Goal: Find specific page/section: Find specific page/section

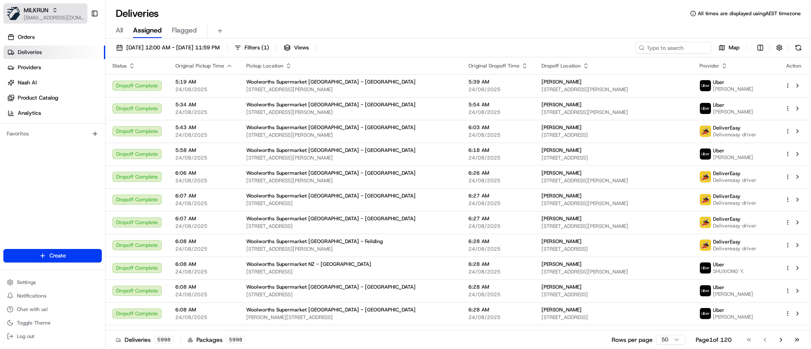
click at [26, 11] on span "MILKRUN" at bounding box center [36, 10] width 25 height 8
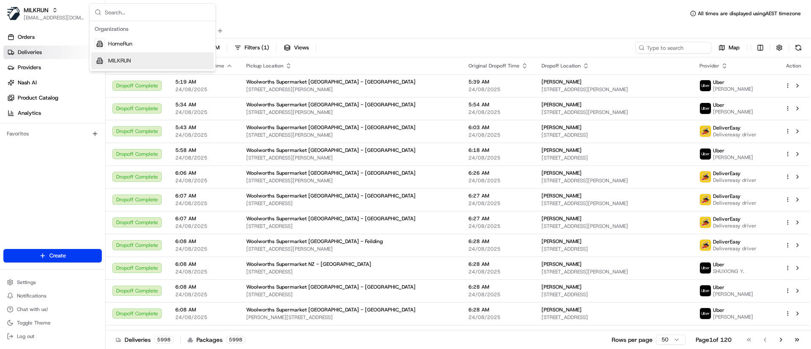
click at [114, 58] on span "MILKRUN" at bounding box center [119, 61] width 23 height 8
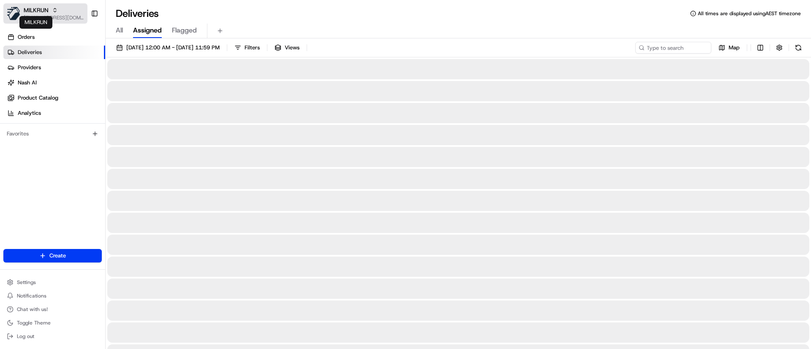
click at [28, 8] on span "MILKRUN" at bounding box center [36, 10] width 25 height 8
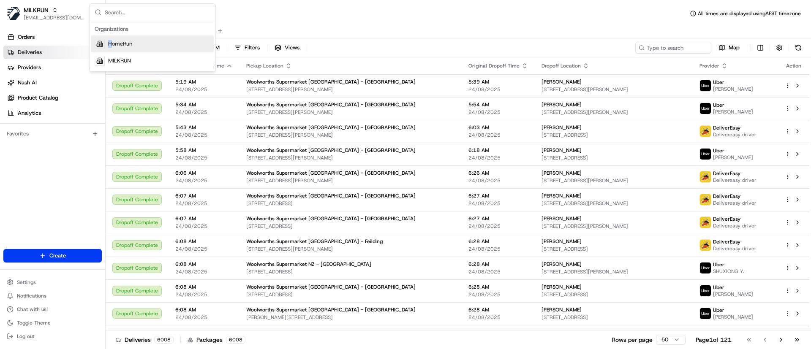
click at [111, 42] on span "HomeRun" at bounding box center [120, 44] width 24 height 8
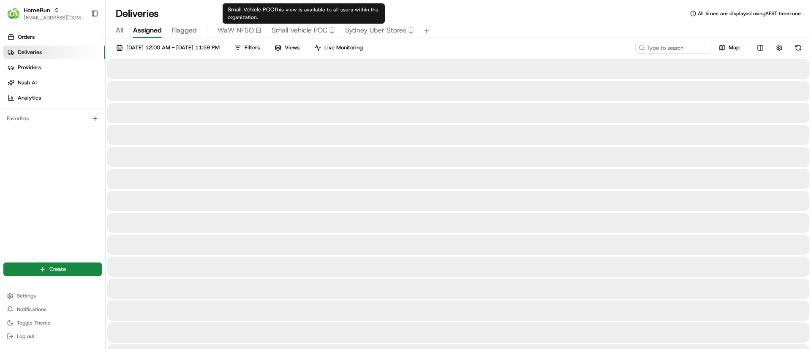
click at [299, 28] on span "Small Vehicle POC" at bounding box center [300, 30] width 56 height 10
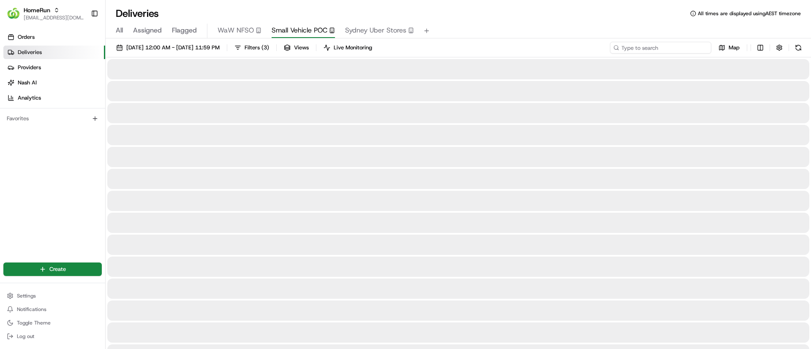
click at [654, 45] on input at bounding box center [660, 48] width 101 height 12
type input "vdos"
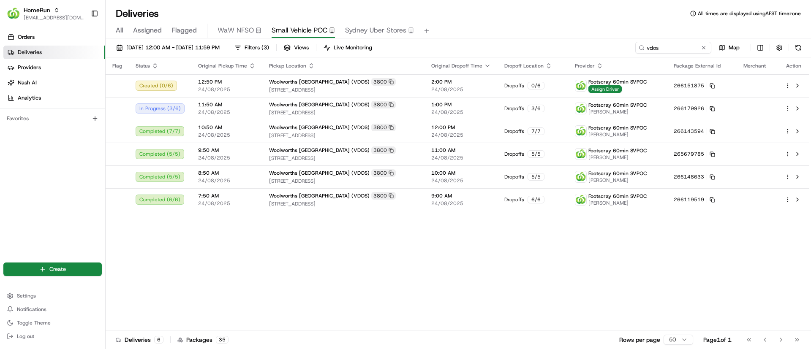
click at [218, 283] on div "Flag Status Original Pickup Time Pickup Location Original Dropoff Time Dropoff …" at bounding box center [458, 193] width 704 height 273
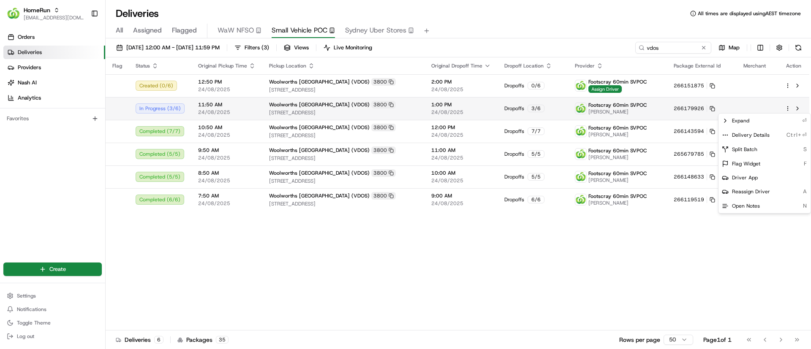
click at [789, 106] on html "HomeRun [EMAIL_ADDRESS][DOMAIN_NAME] Toggle Sidebar Orders Deliveries Providers…" at bounding box center [405, 174] width 811 height 349
click at [724, 136] on icon at bounding box center [725, 135] width 7 height 7
click at [252, 290] on html "HomeRun [EMAIL_ADDRESS][DOMAIN_NAME] Toggle Sidebar Orders Deliveries Providers…" at bounding box center [405, 174] width 811 height 349
